Goal: Information Seeking & Learning: Learn about a topic

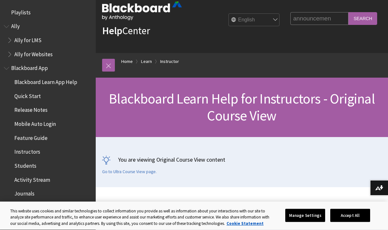
scroll to position [787, 0]
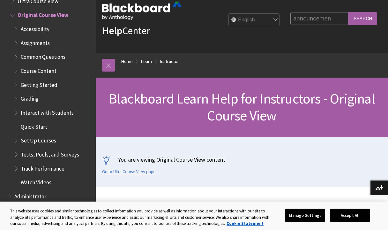
click at [341, 19] on input "announcemen" at bounding box center [320, 18] width 58 height 12
type input "announce"
click at [349, 12] on input "Search" at bounding box center [363, 18] width 29 height 12
click at [371, 18] on input "Search" at bounding box center [363, 18] width 29 height 12
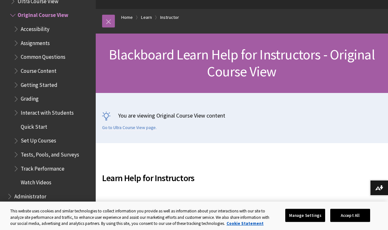
scroll to position [166, 0]
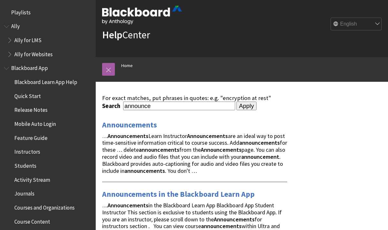
scroll to position [13, 0]
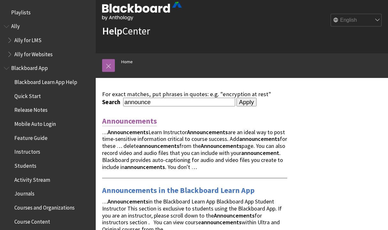
click at [139, 120] on link "Announcements" at bounding box center [129, 121] width 55 height 10
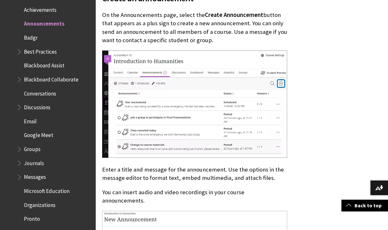
scroll to position [1796, 0]
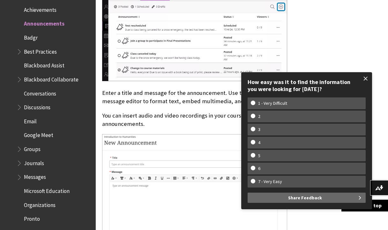
click at [367, 77] on span at bounding box center [365, 78] width 13 height 13
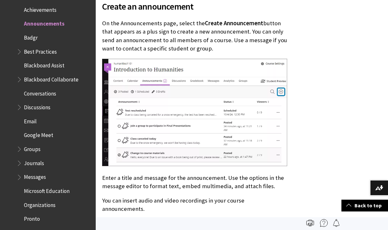
scroll to position [1711, 0]
